Goal: Browse casually: Explore the website without a specific task or goal

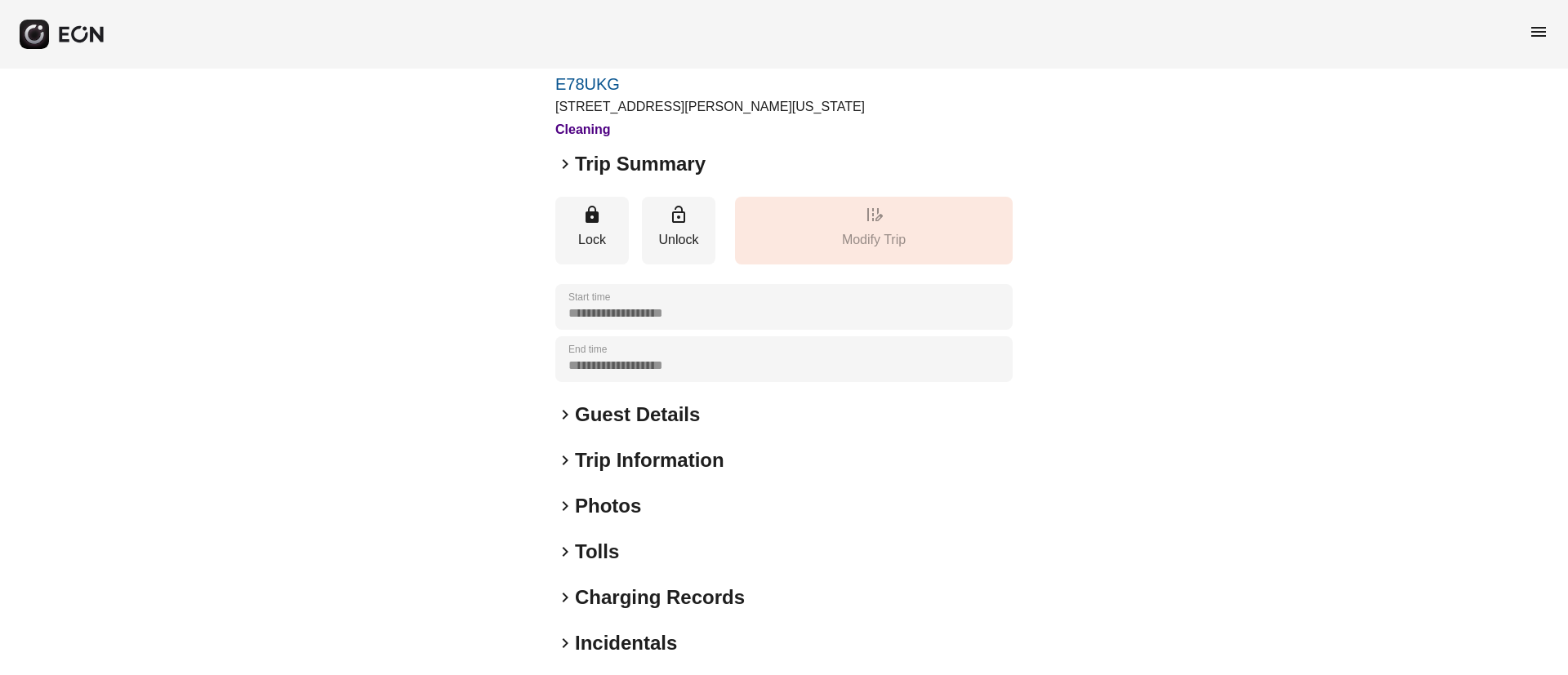
scroll to position [140, 0]
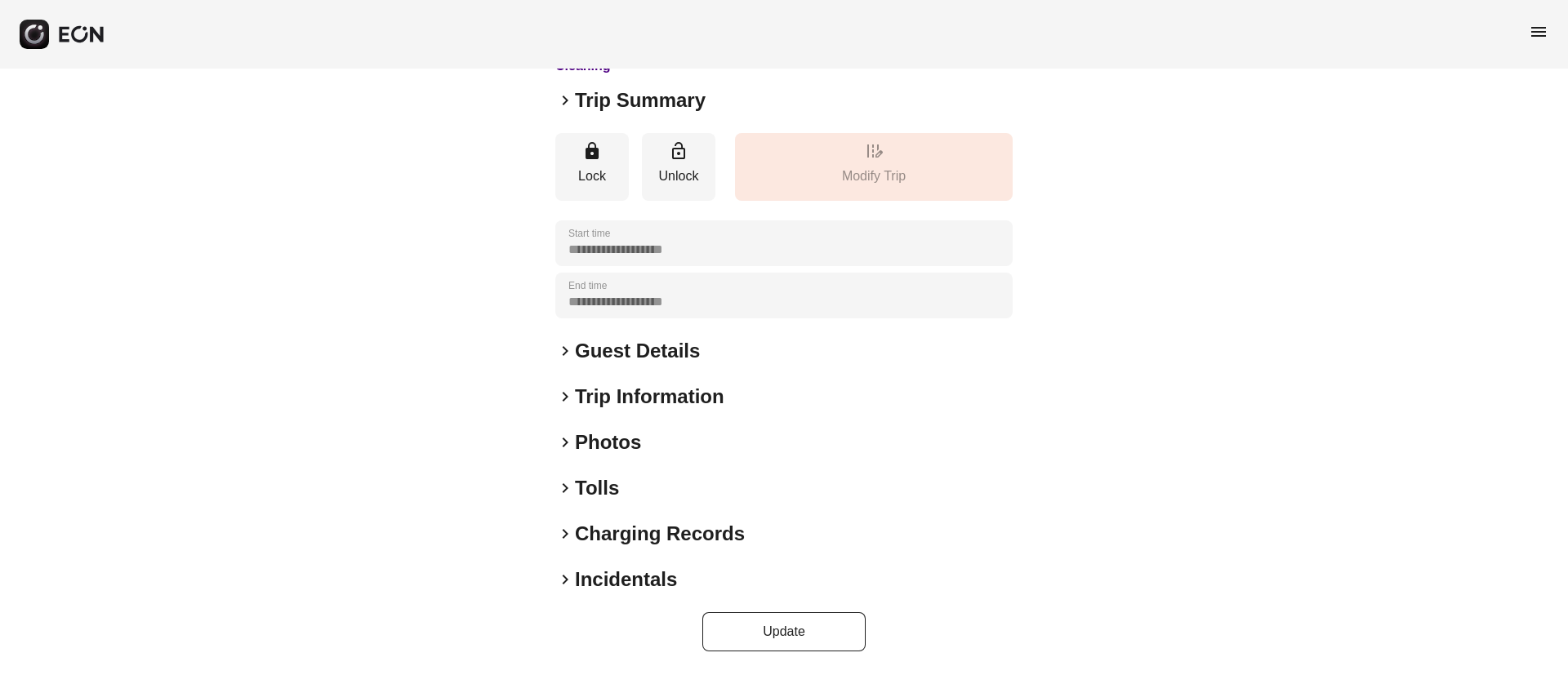
click at [726, 432] on div "keyboard_arrow_right Photos" at bounding box center [784, 442] width 457 height 26
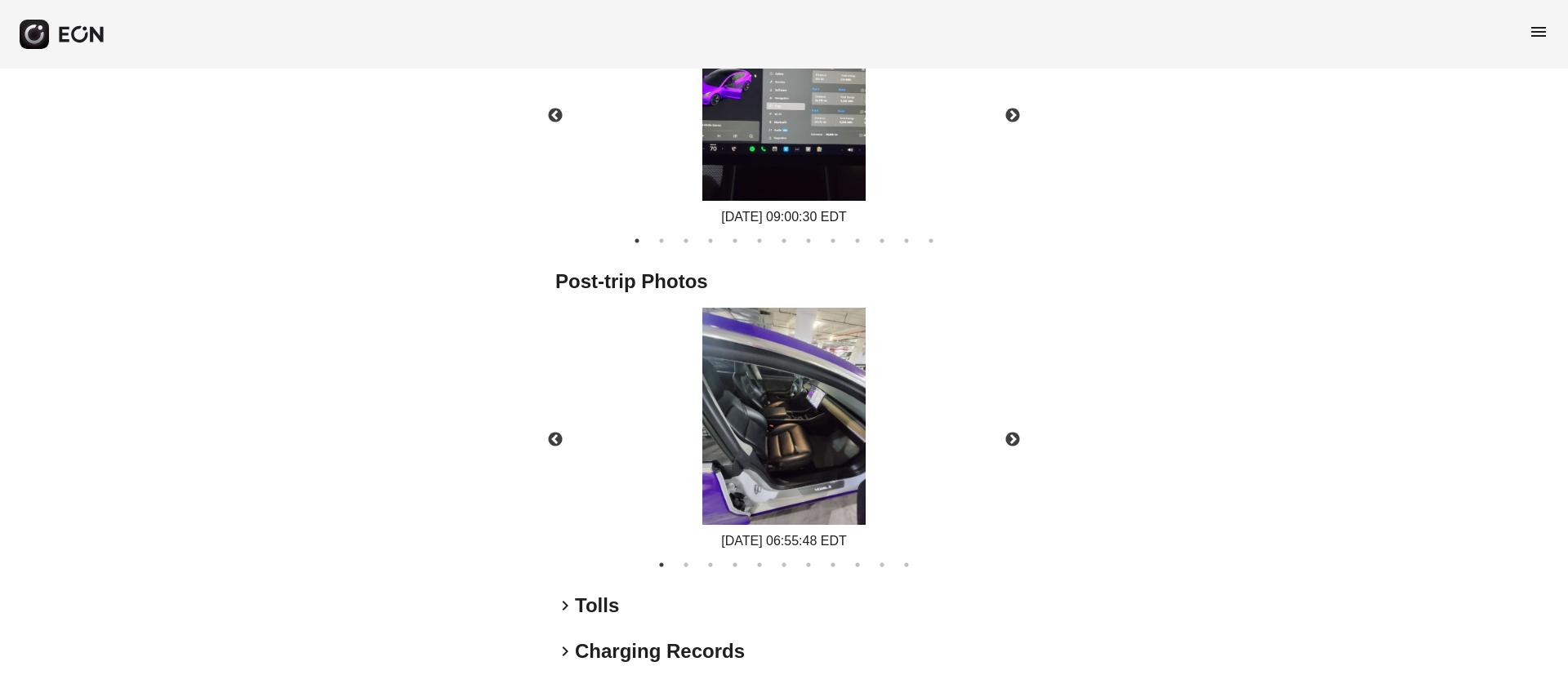
scroll to position [970, 0]
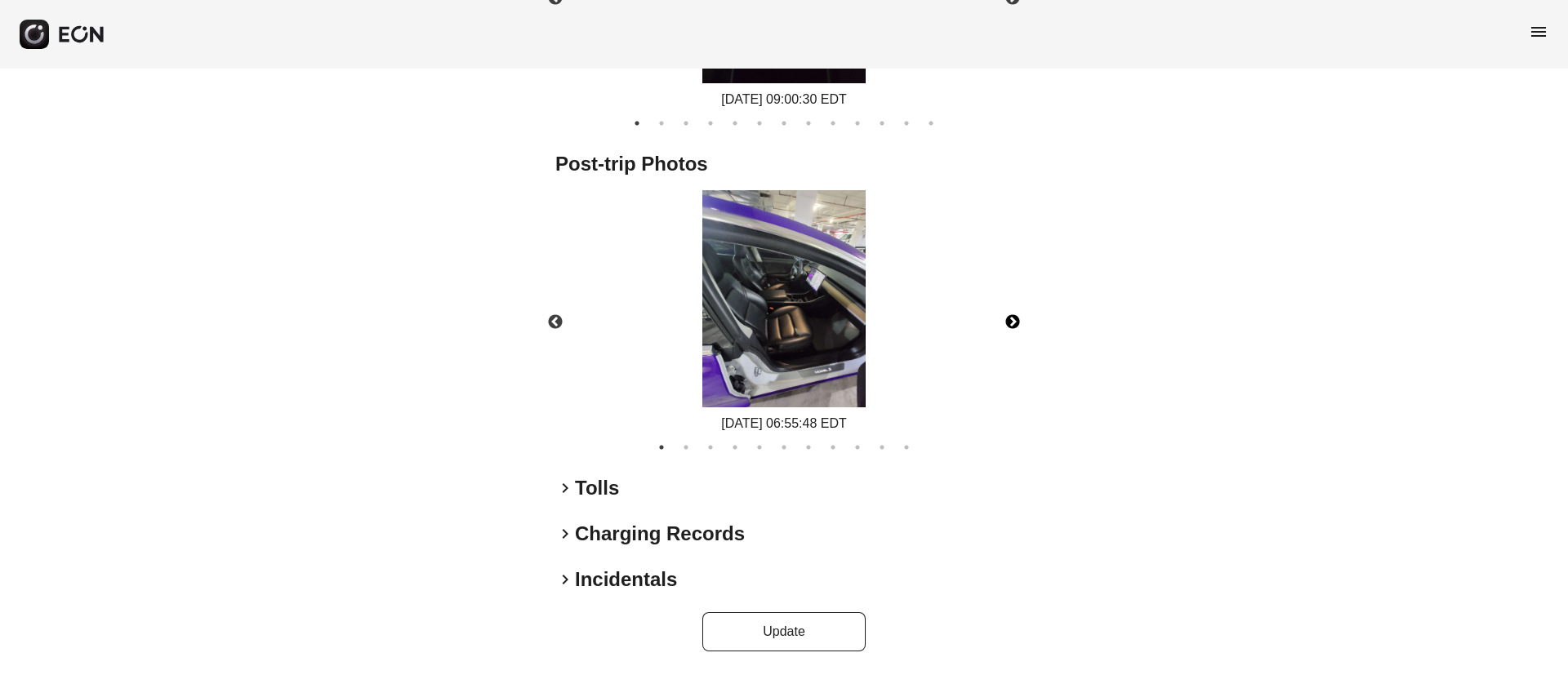
click at [1008, 316] on button "Next" at bounding box center [1012, 322] width 57 height 57
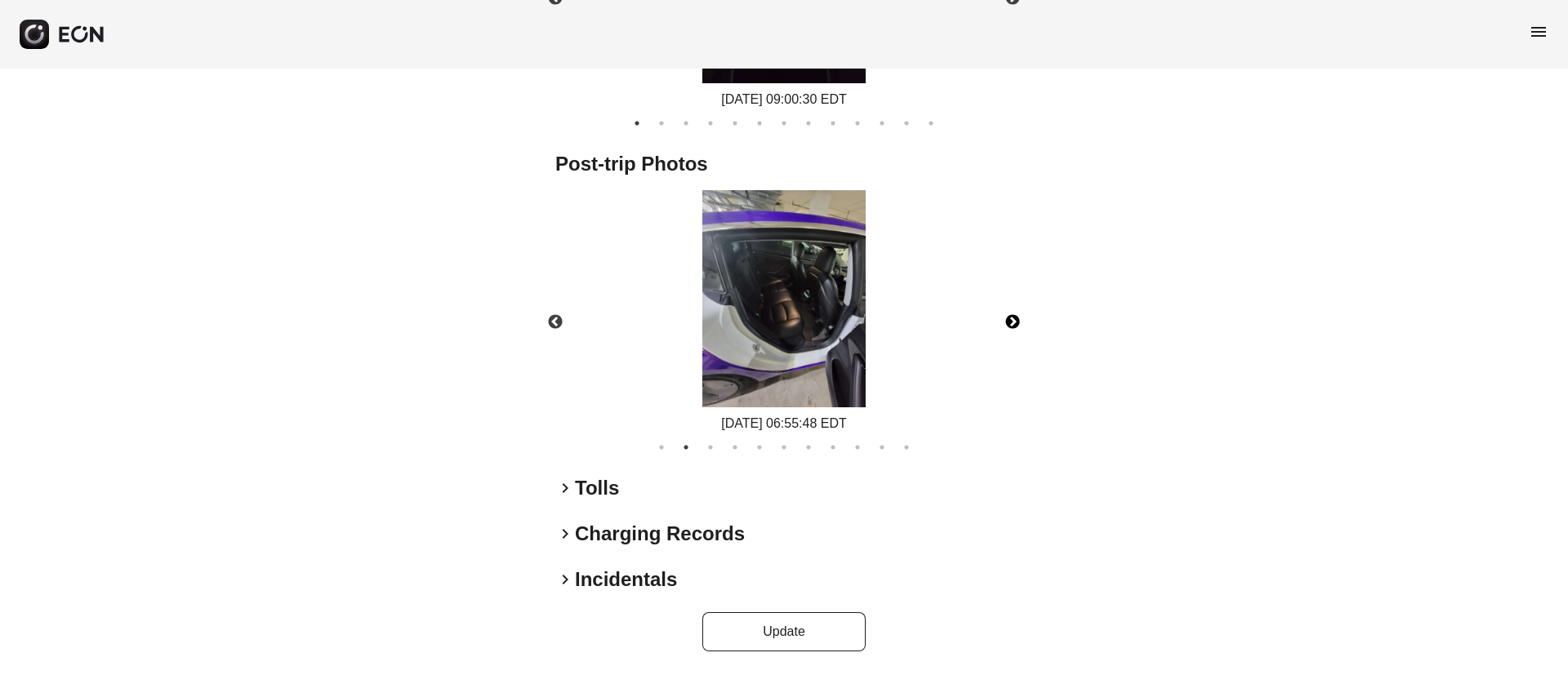
click at [1008, 316] on button "Next" at bounding box center [1012, 322] width 57 height 57
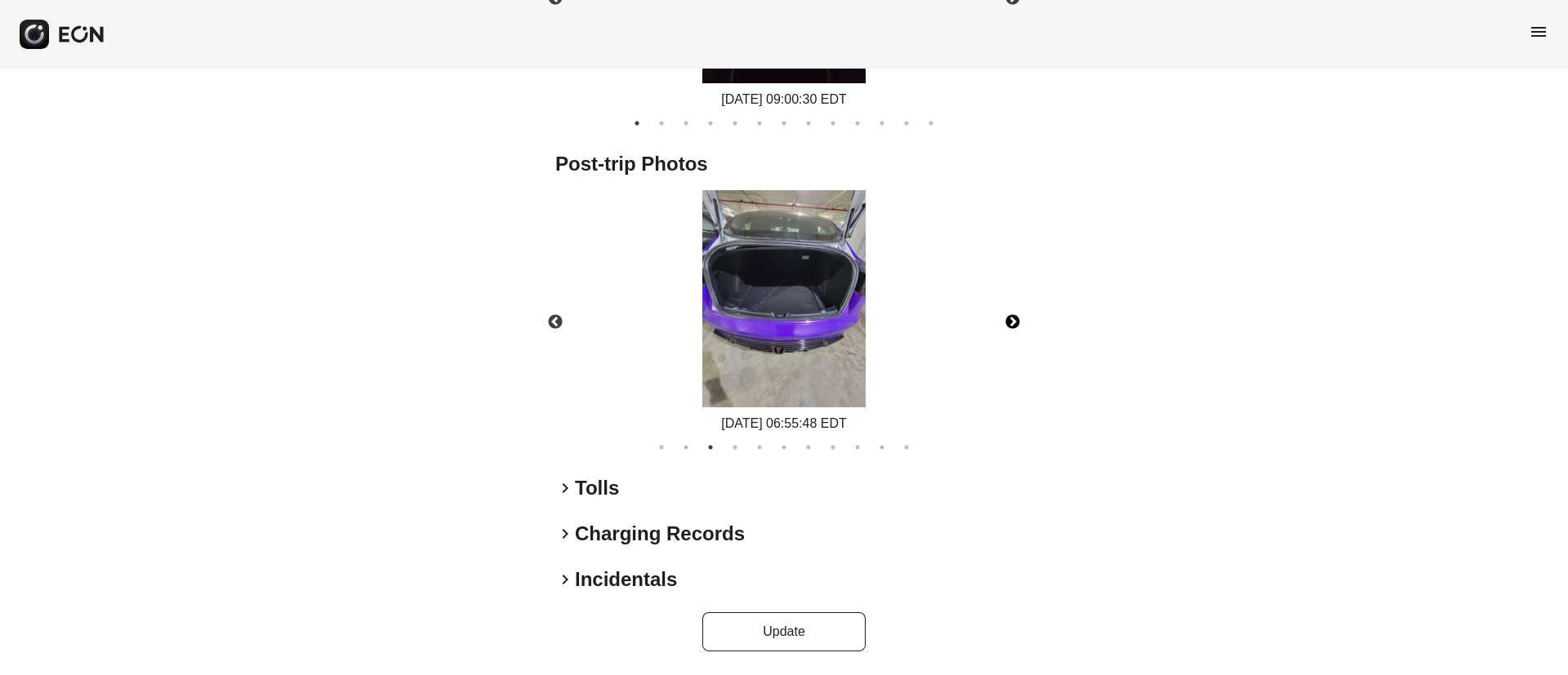
click at [1008, 316] on button "Next" at bounding box center [1012, 322] width 57 height 57
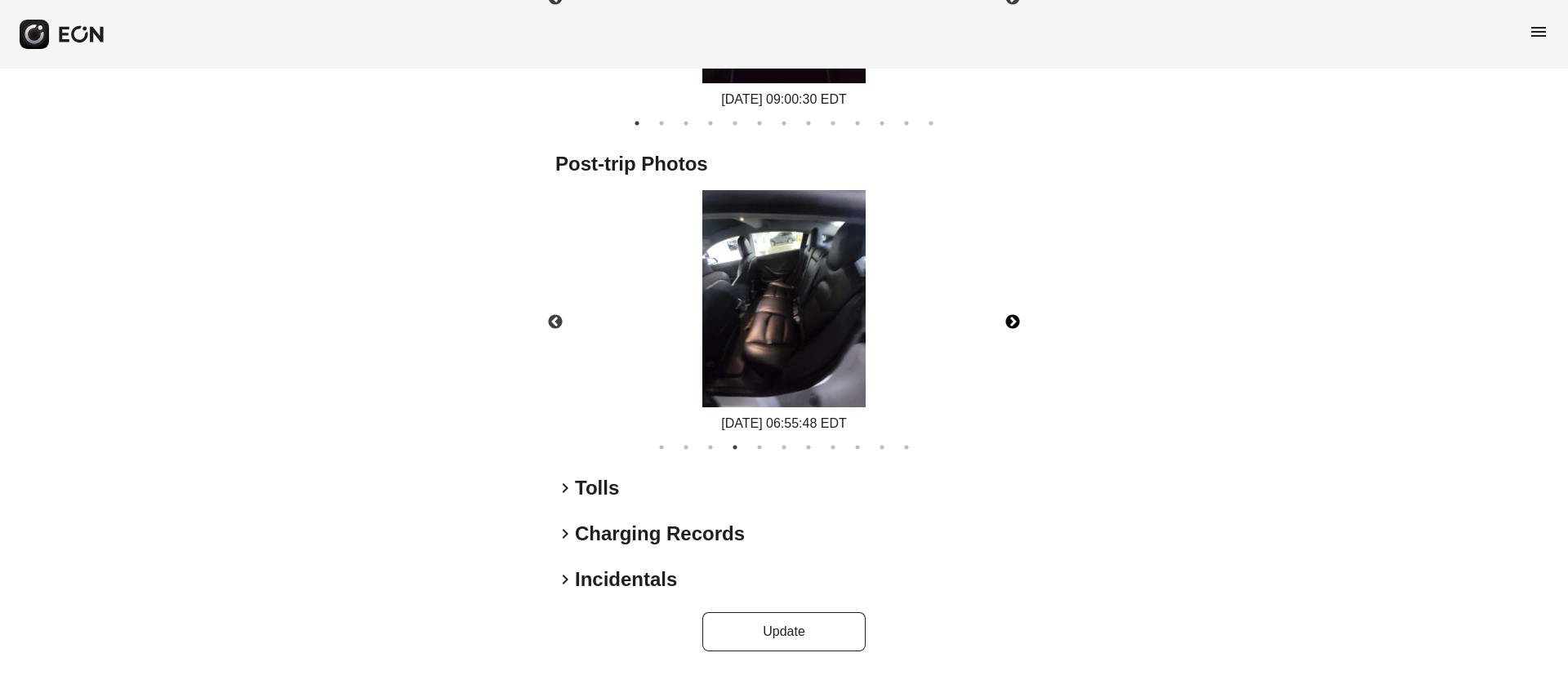
click at [1008, 316] on button "Next" at bounding box center [1012, 322] width 57 height 57
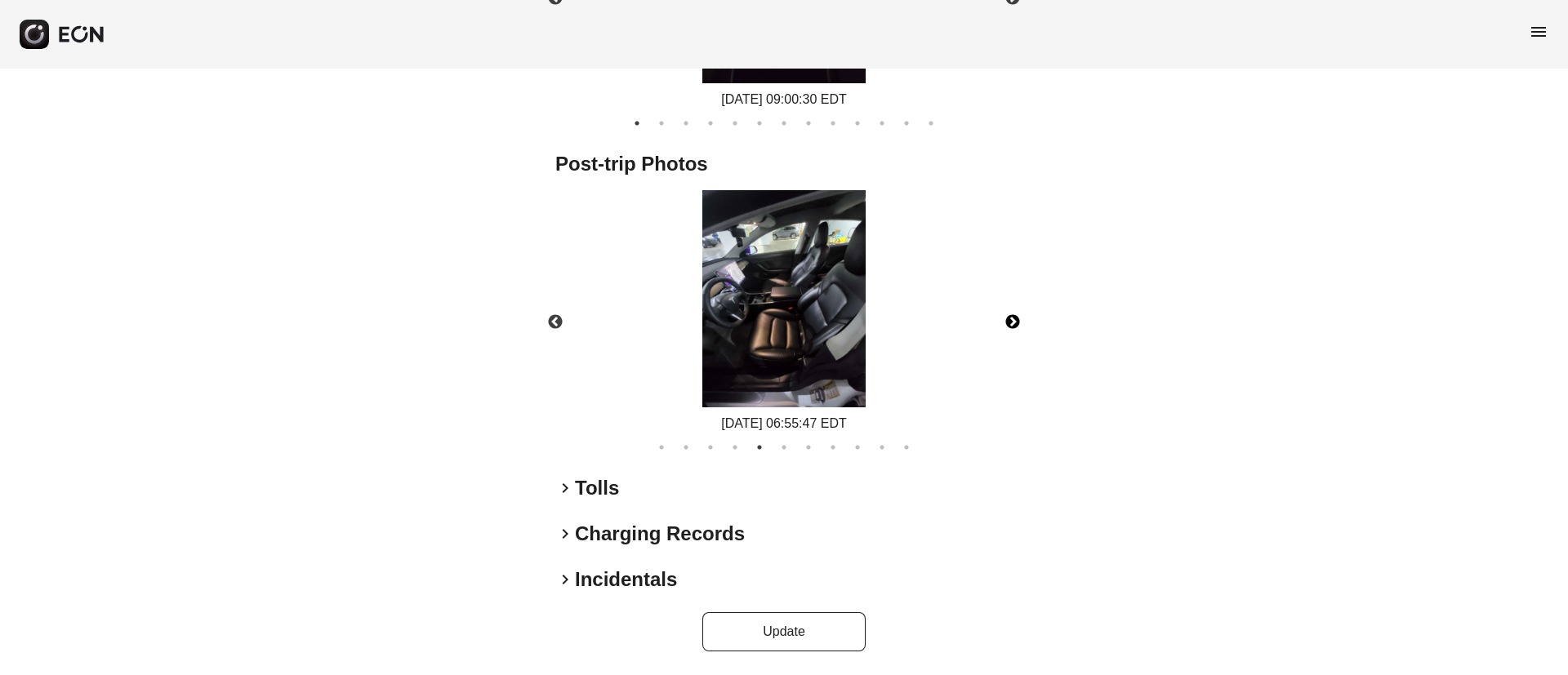
click at [1008, 316] on button "Next" at bounding box center [1012, 322] width 57 height 57
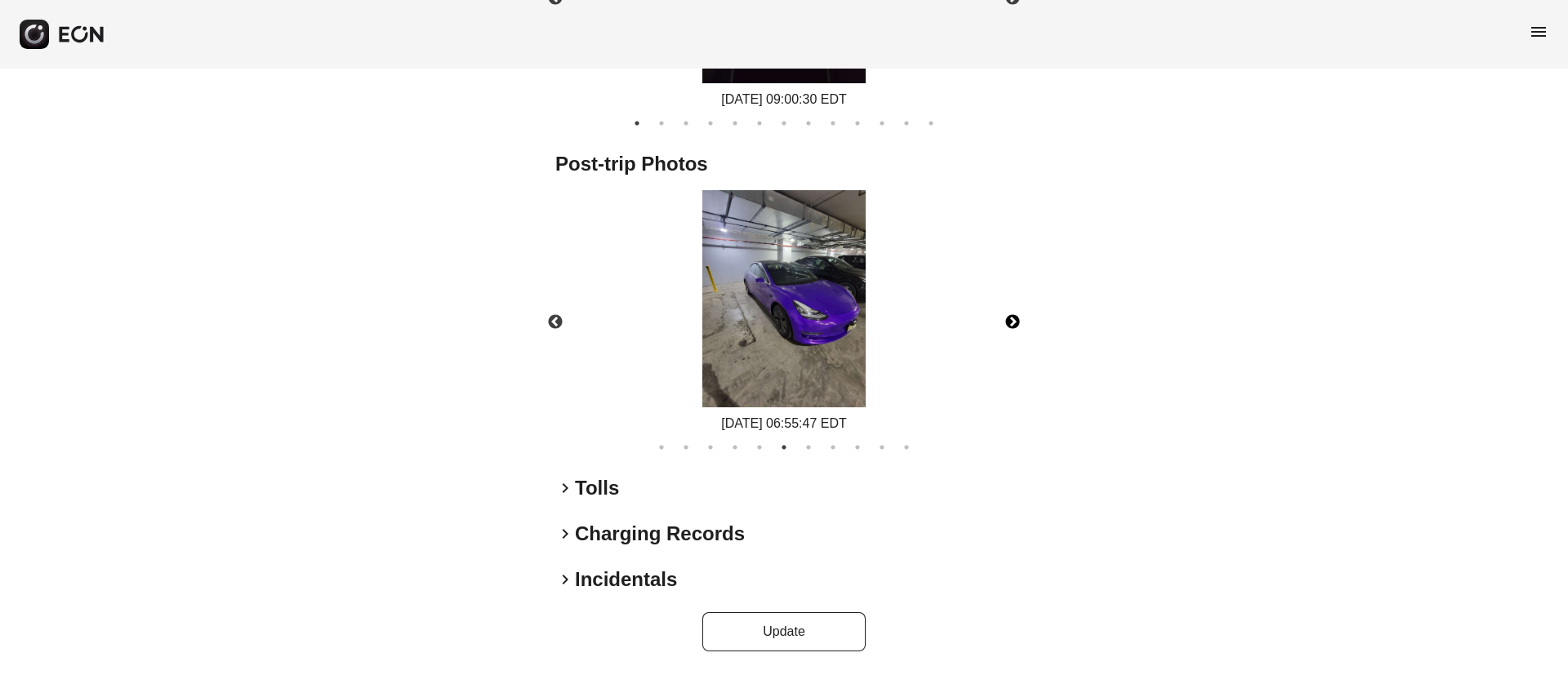
click at [1008, 316] on button "Next" at bounding box center [1012, 322] width 57 height 57
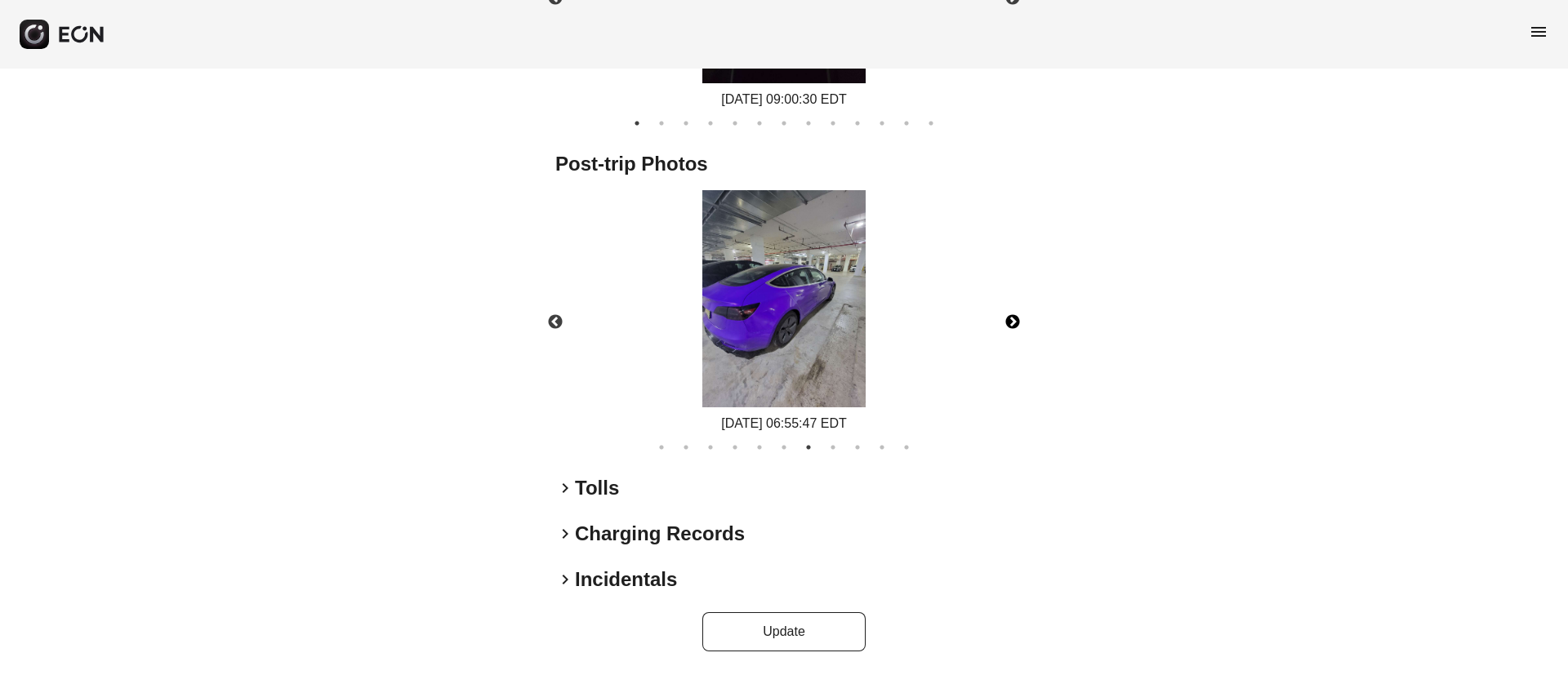
click at [1008, 316] on button "Next" at bounding box center [1012, 322] width 57 height 57
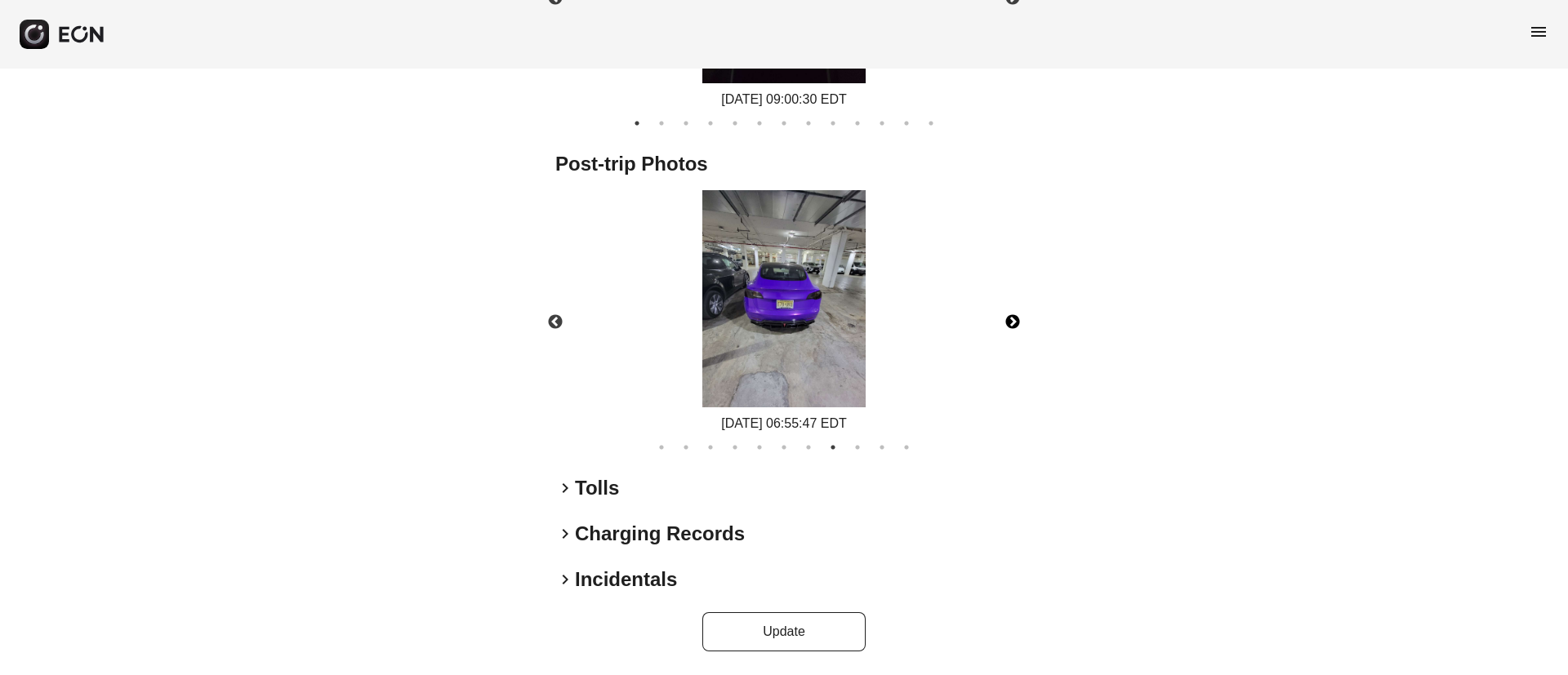
click at [1008, 316] on button "Next" at bounding box center [1012, 322] width 57 height 57
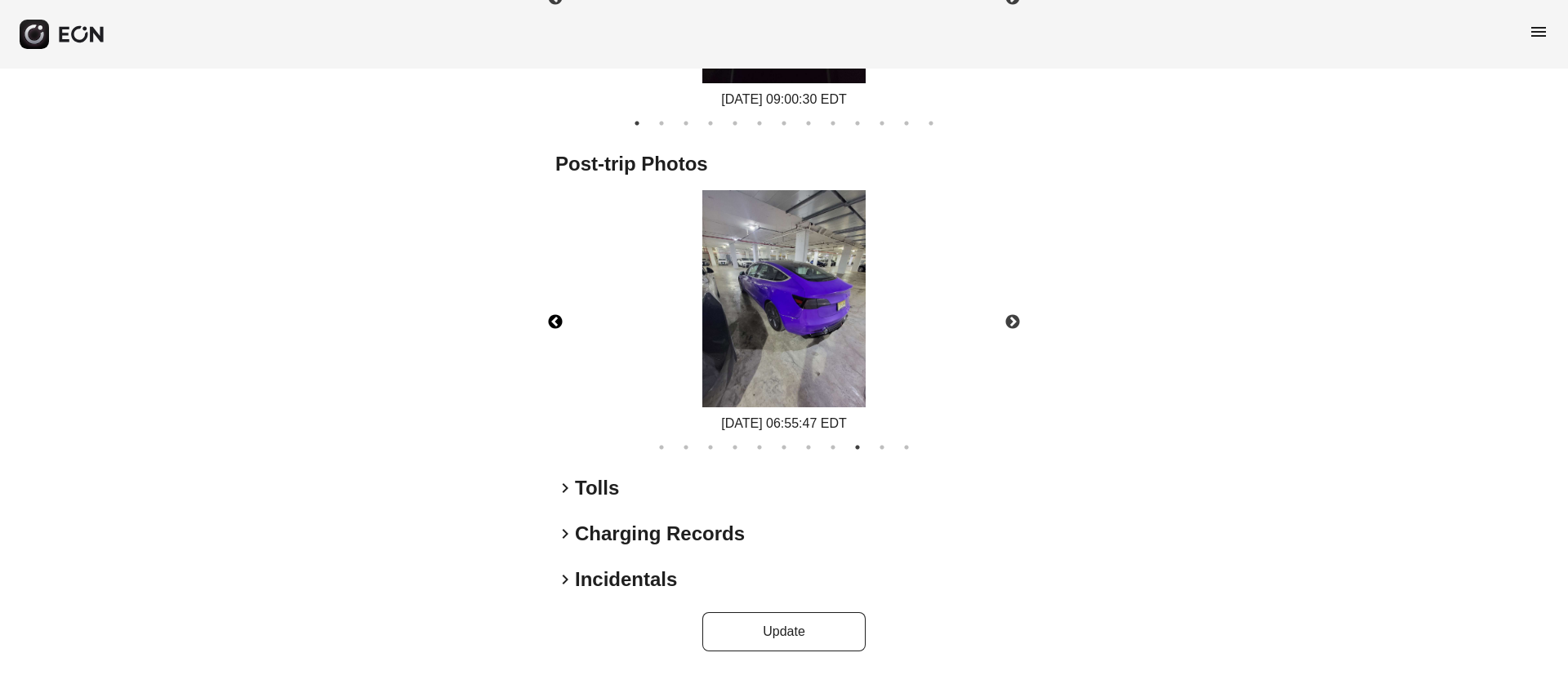
click at [559, 322] on button "Previous" at bounding box center [554, 322] width 57 height 57
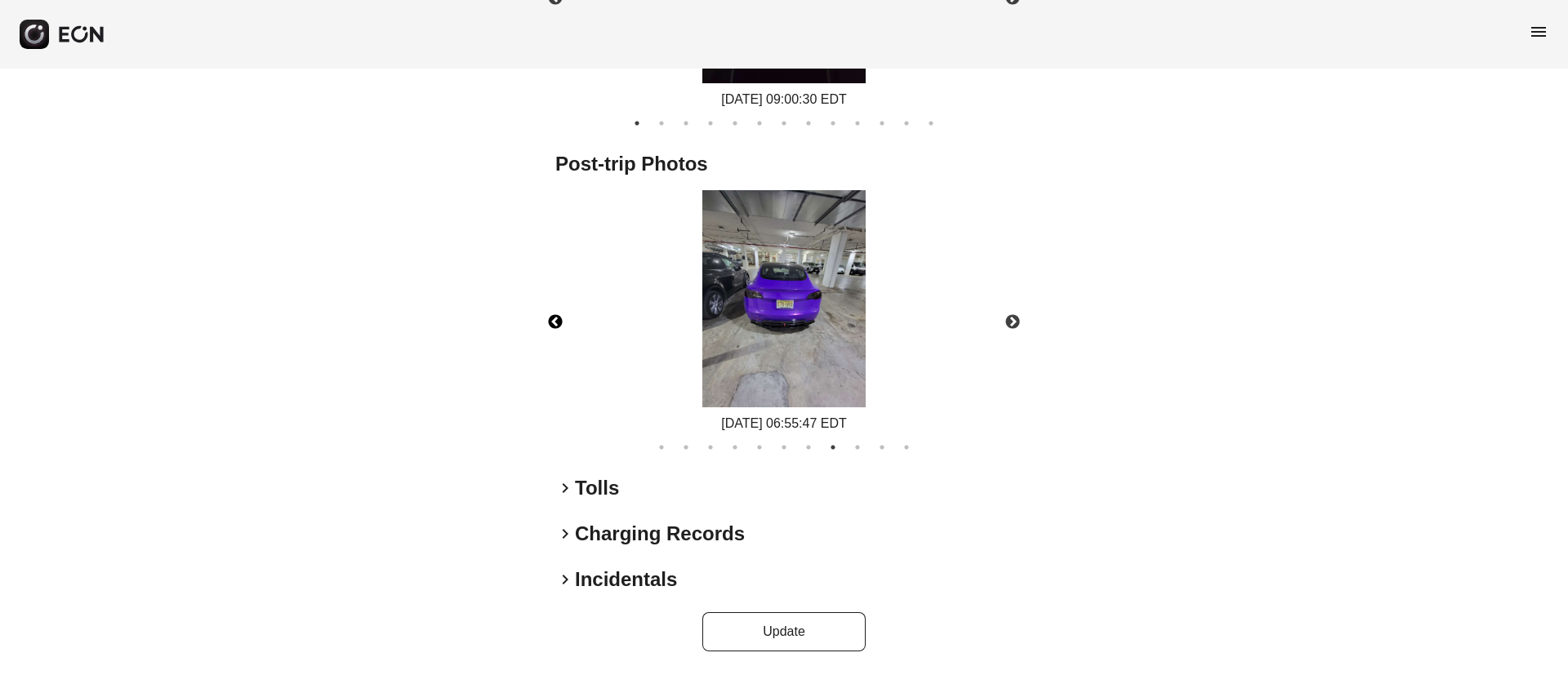
click at [746, 338] on img at bounding box center [784, 299] width 164 height 218
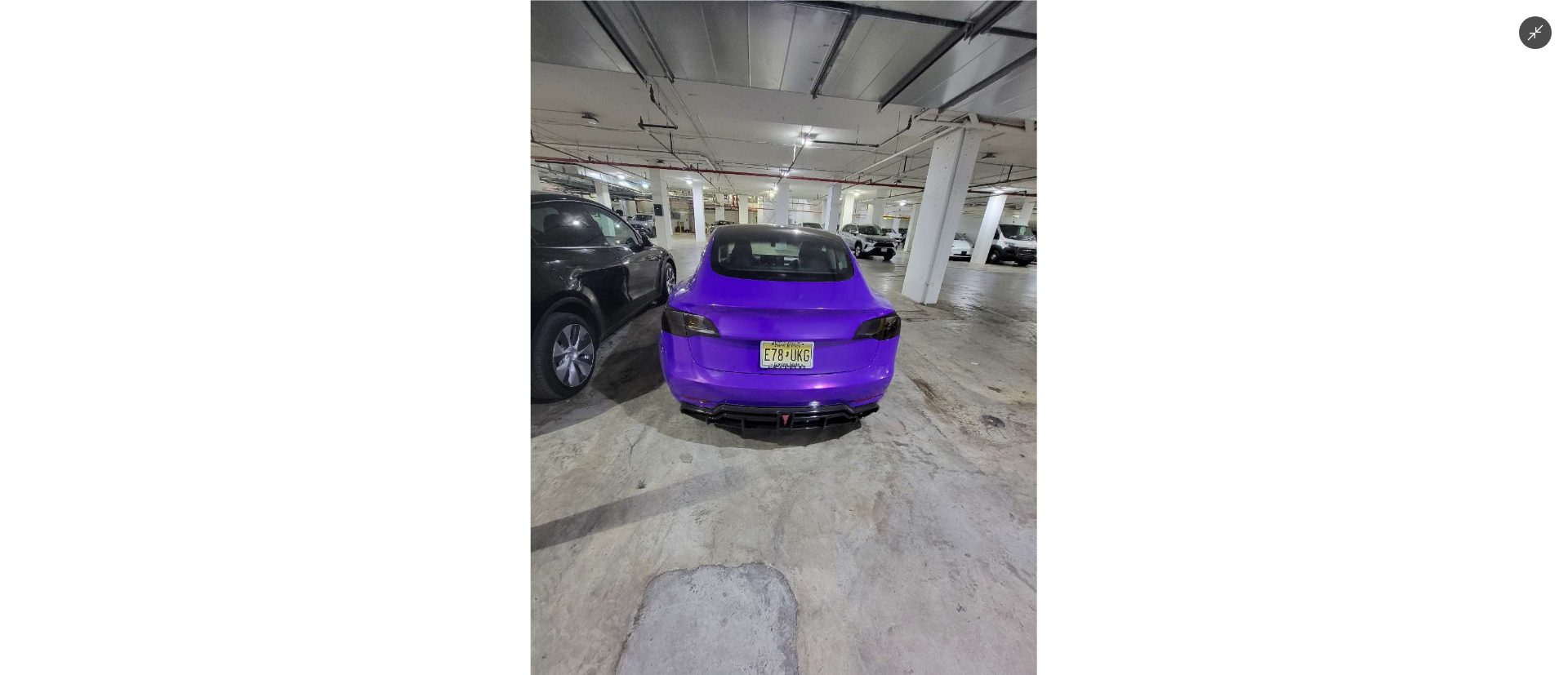
click at [890, 371] on img at bounding box center [784, 337] width 506 height 675
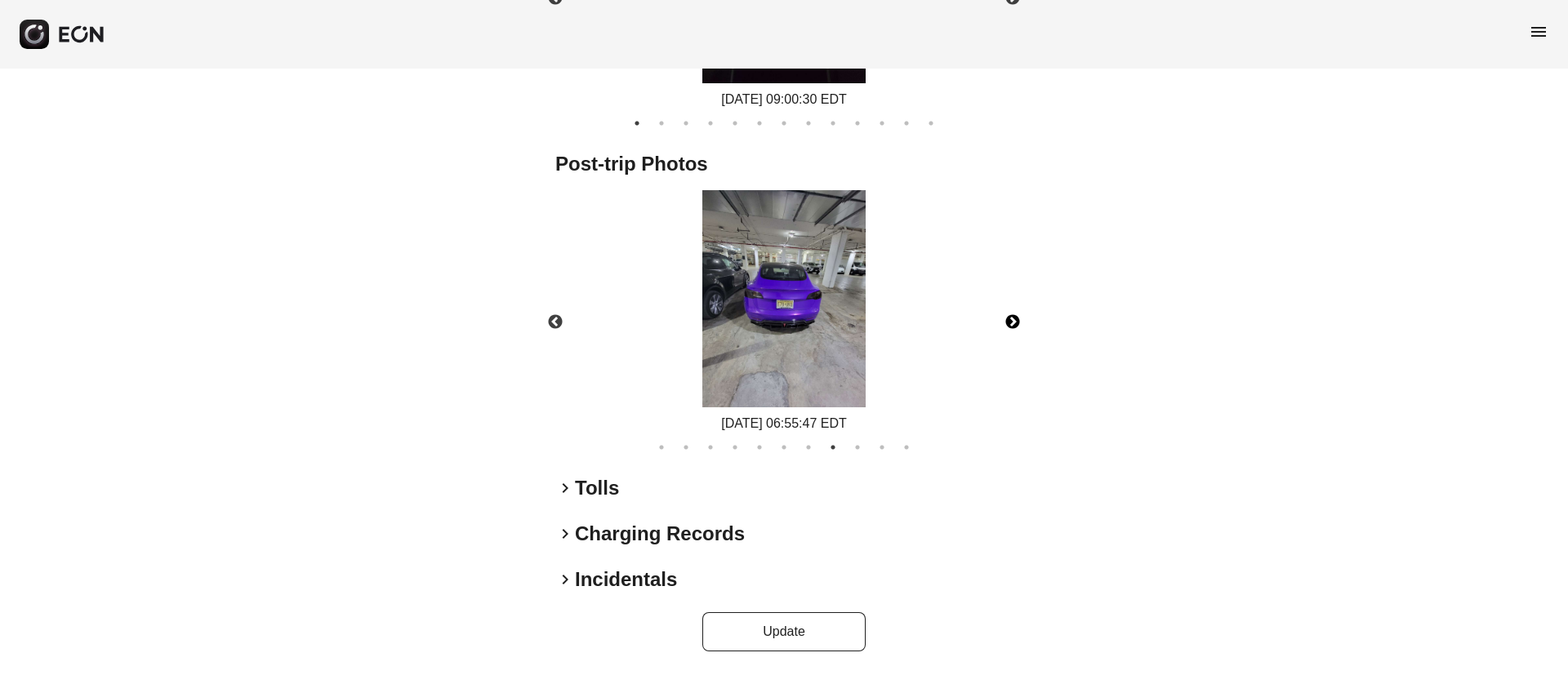
click at [1002, 326] on button "Next" at bounding box center [1012, 322] width 57 height 57
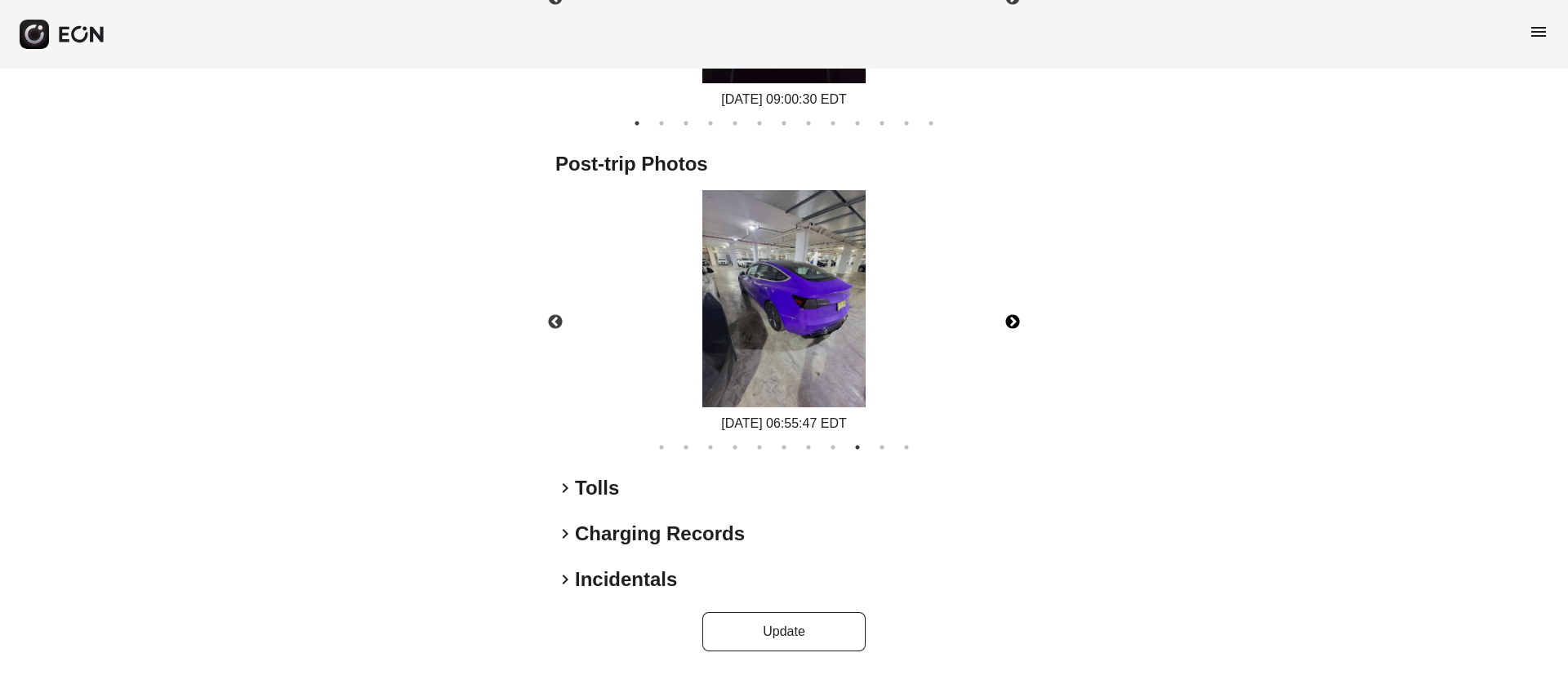
click at [1002, 326] on button "Next" at bounding box center [1012, 322] width 57 height 57
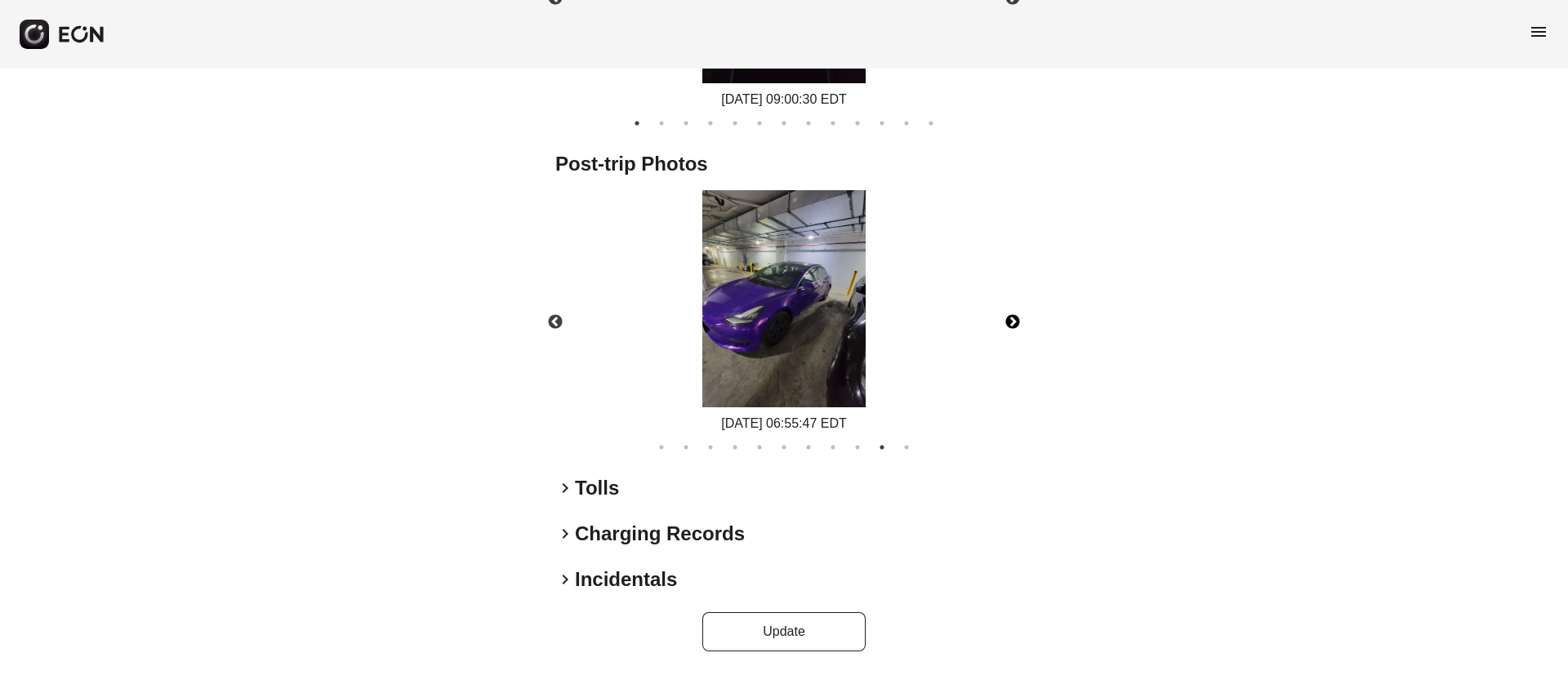
click at [1002, 326] on button "Next" at bounding box center [1012, 322] width 57 height 57
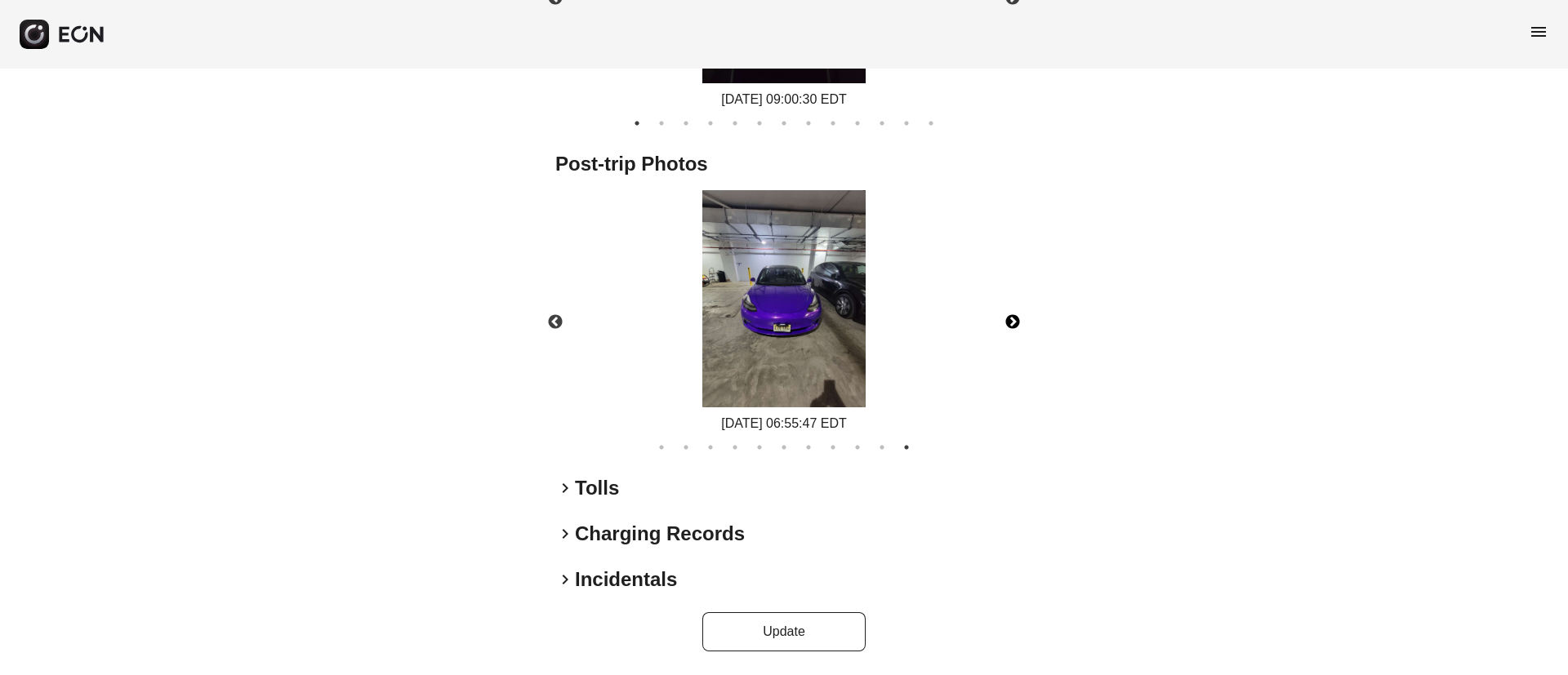
click at [1002, 326] on button "Next" at bounding box center [1012, 322] width 57 height 57
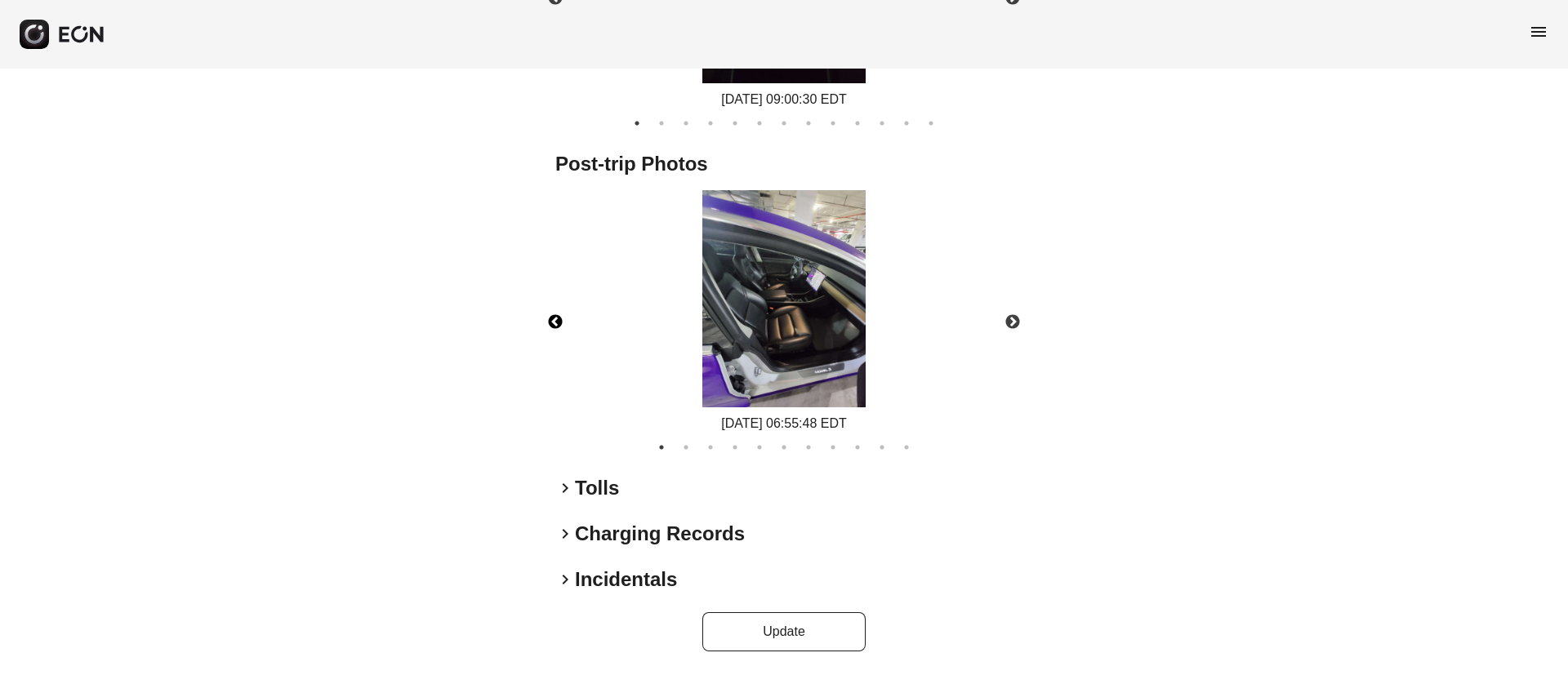
drag, startPoint x: 564, startPoint y: 312, endPoint x: 584, endPoint y: 320, distance: 21.5
click at [563, 313] on button "Previous" at bounding box center [554, 322] width 57 height 57
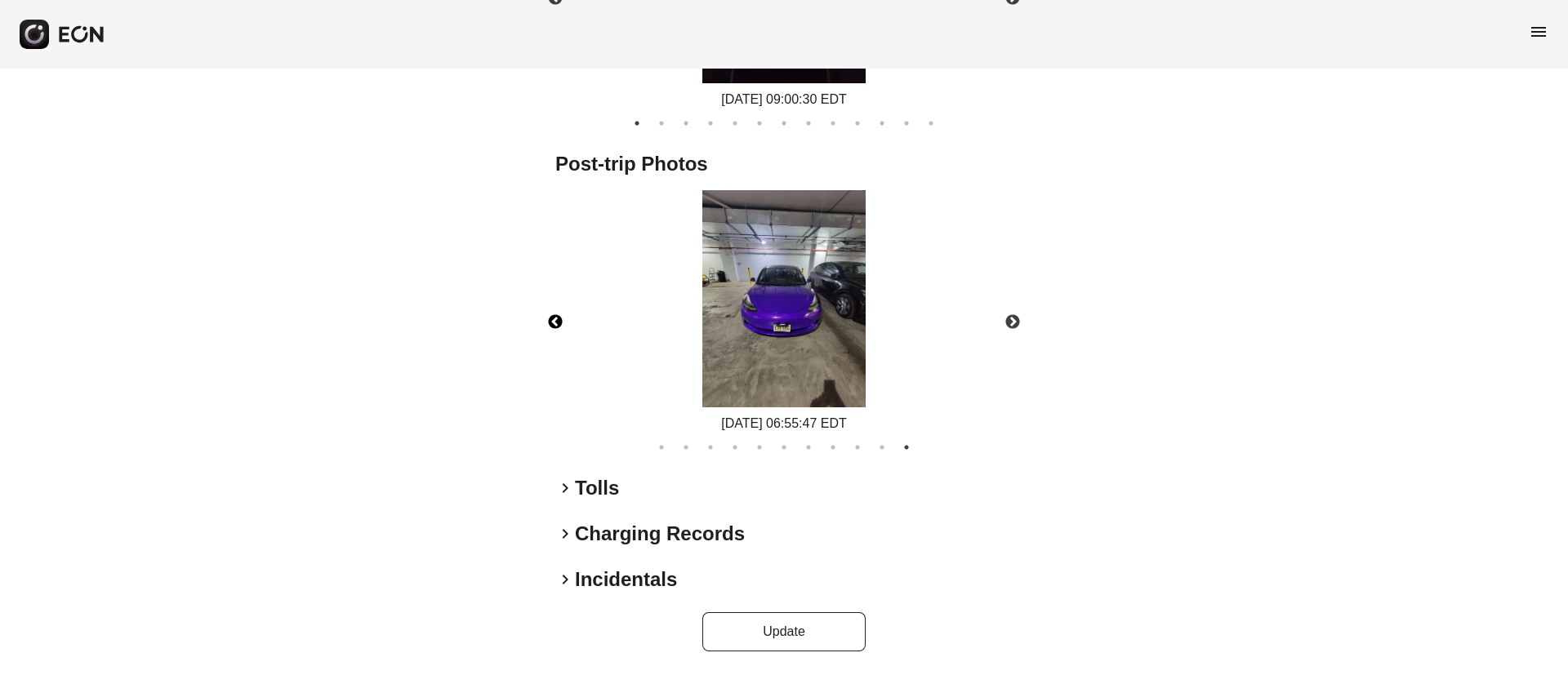
click at [765, 335] on img at bounding box center [784, 299] width 164 height 218
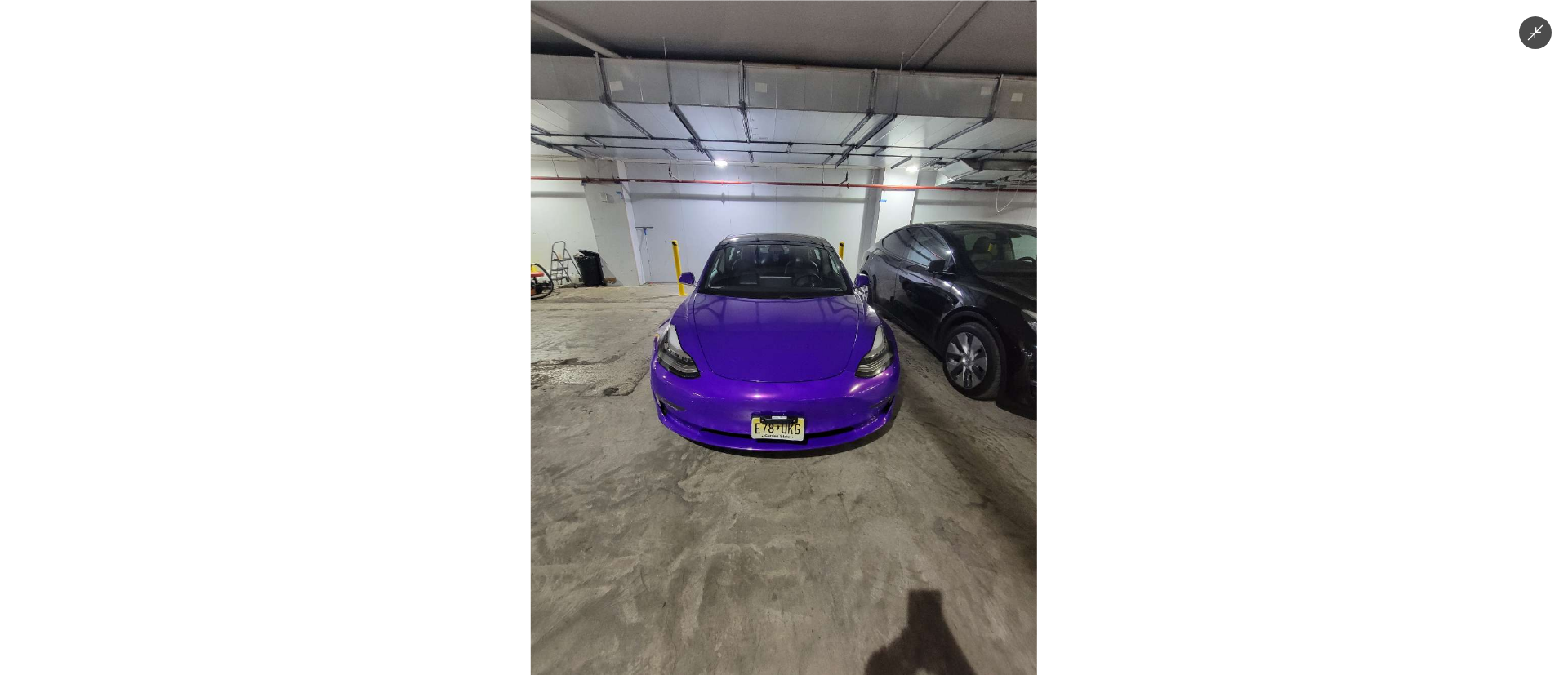
click at [822, 370] on img at bounding box center [784, 337] width 506 height 675
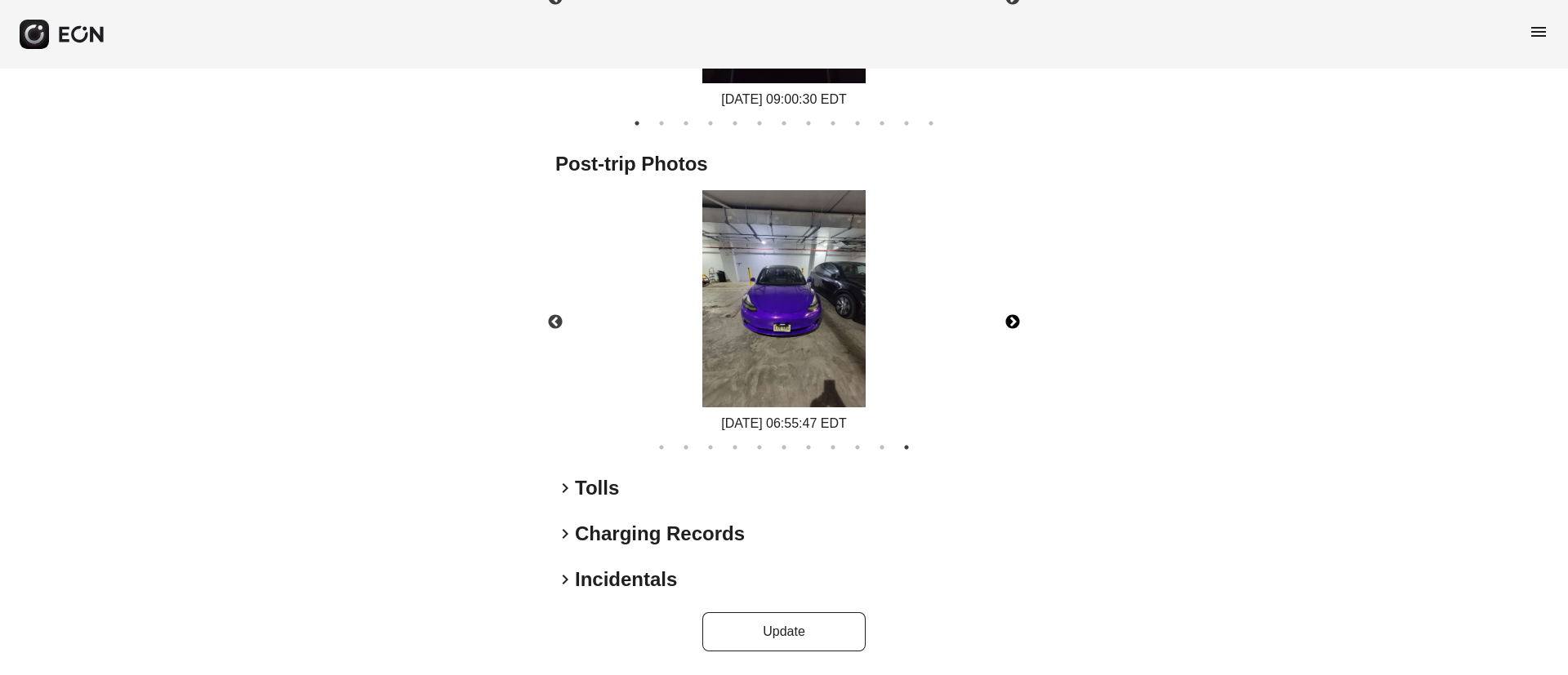
click at [1017, 317] on button "Next" at bounding box center [1012, 322] width 57 height 57
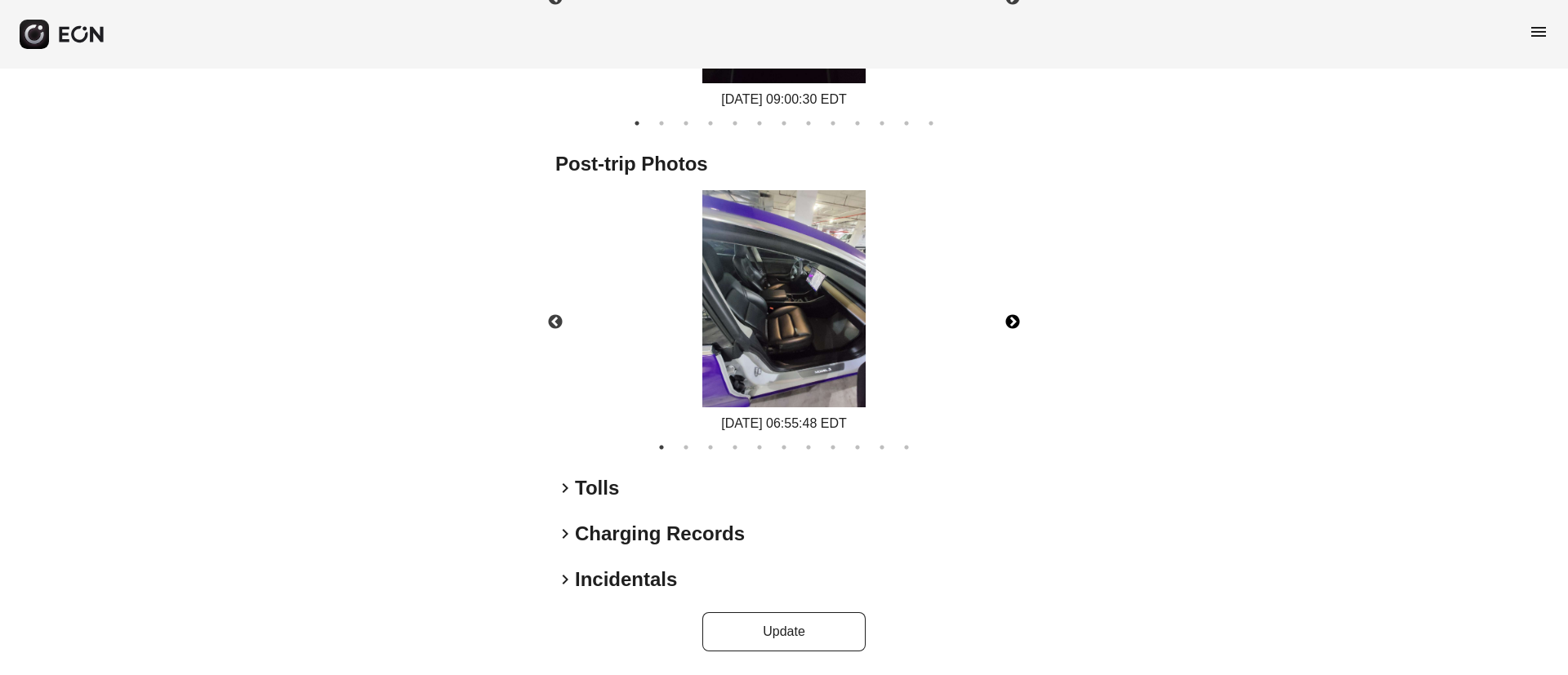
click at [760, 326] on img at bounding box center [784, 299] width 164 height 218
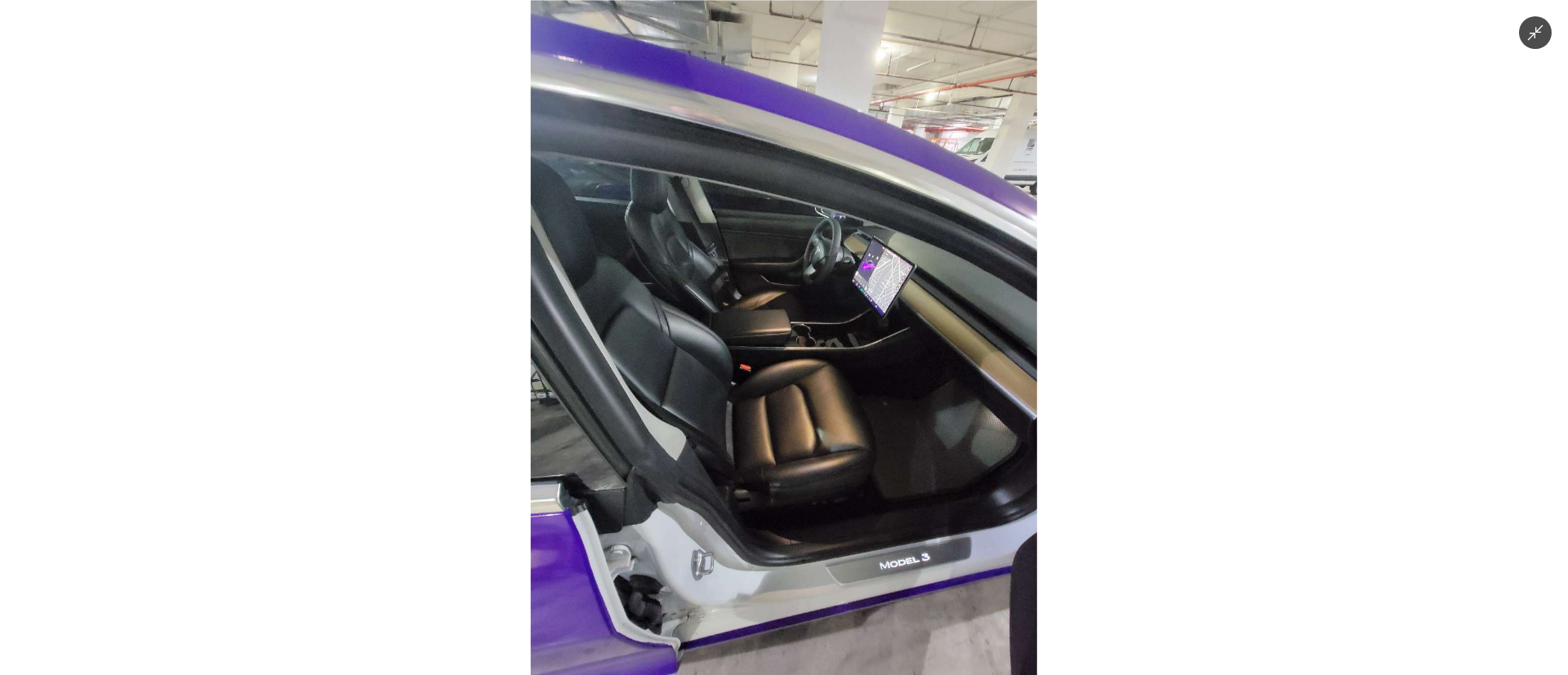
click at [899, 392] on img at bounding box center [784, 337] width 506 height 675
